Goal: Task Accomplishment & Management: Complete application form

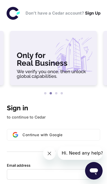
click at [49, 154] on icon "Close message from company" at bounding box center [49, 153] width 3 height 3
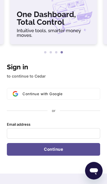
scroll to position [42, 0]
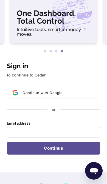
click at [15, 95] on img at bounding box center [15, 92] width 5 height 5
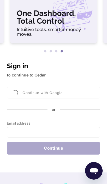
scroll to position [50, 0]
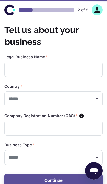
type input "*******"
click at [94, 10] on icon "button" at bounding box center [97, 10] width 8 height 8
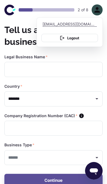
click at [14, 49] on div at bounding box center [53, 92] width 107 height 184
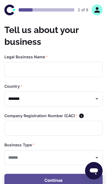
click at [12, 69] on input "text" at bounding box center [53, 69] width 98 height 15
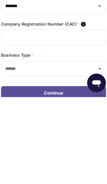
scroll to position [2, 0]
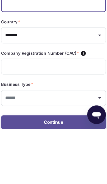
click at [94, 93] on icon "Open" at bounding box center [97, 96] width 7 height 7
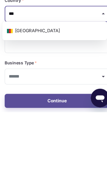
scroll to position [0, 0]
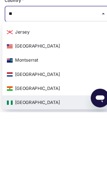
type input "*"
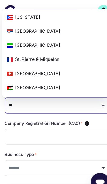
type input "*"
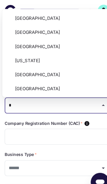
type input "**"
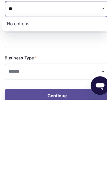
scroll to position [7, 0]
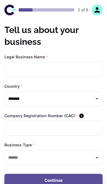
click at [78, 69] on input "text" at bounding box center [53, 69] width 98 height 15
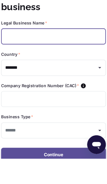
scroll to position [7, 0]
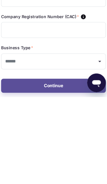
click at [26, 114] on input "text" at bounding box center [53, 121] width 98 height 15
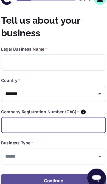
scroll to position [0, 0]
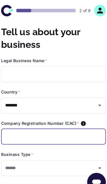
click at [57, 45] on h2 "Tell us about your business" at bounding box center [53, 35] width 98 height 23
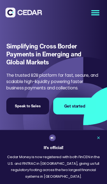
click at [97, 141] on link at bounding box center [98, 137] width 7 height 7
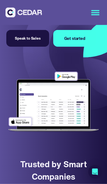
scroll to position [68, 0]
